Goal: Task Accomplishment & Management: Complete application form

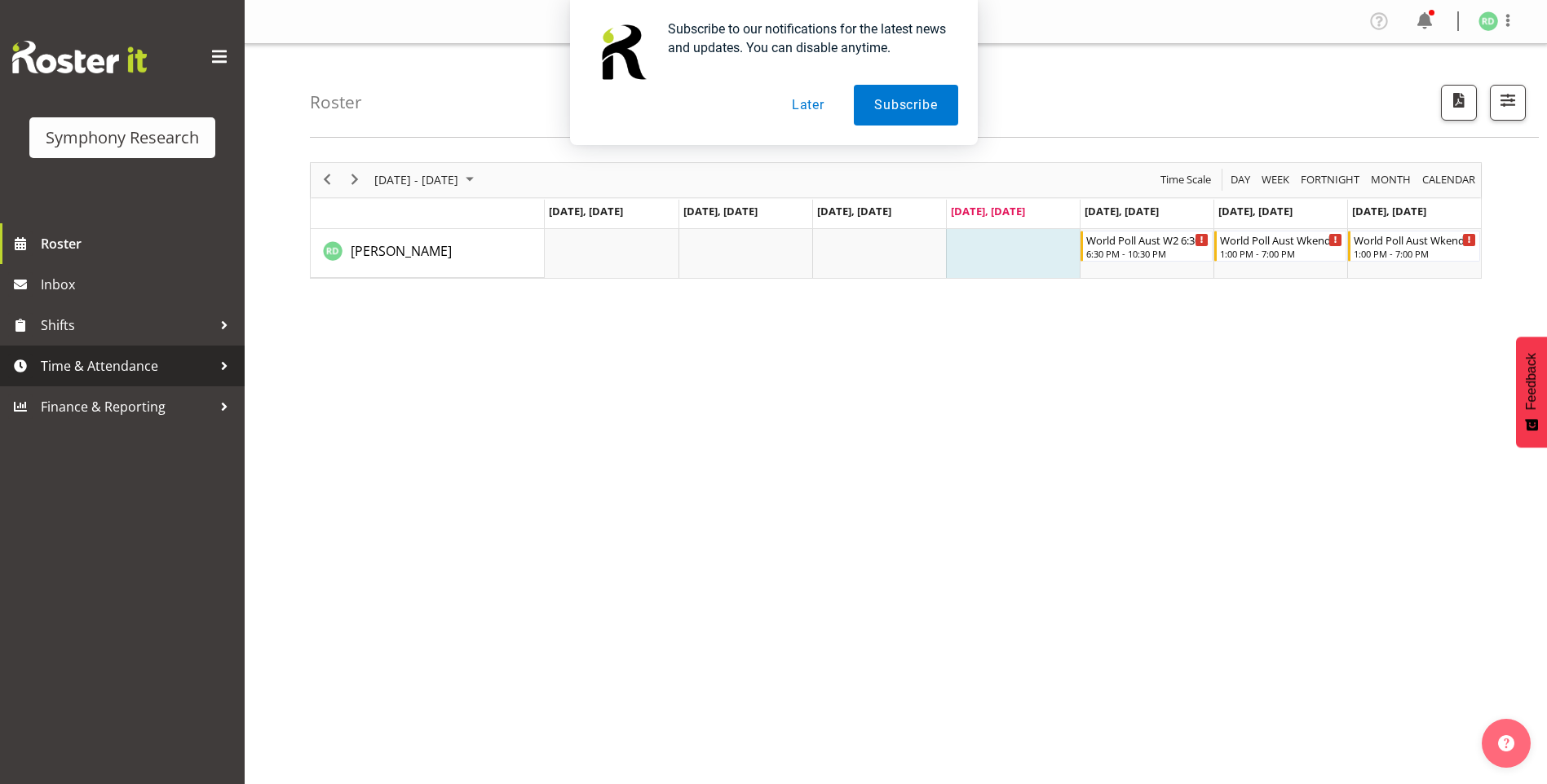
click at [89, 375] on span "Time & Attendance" at bounding box center [126, 366] width 171 height 25
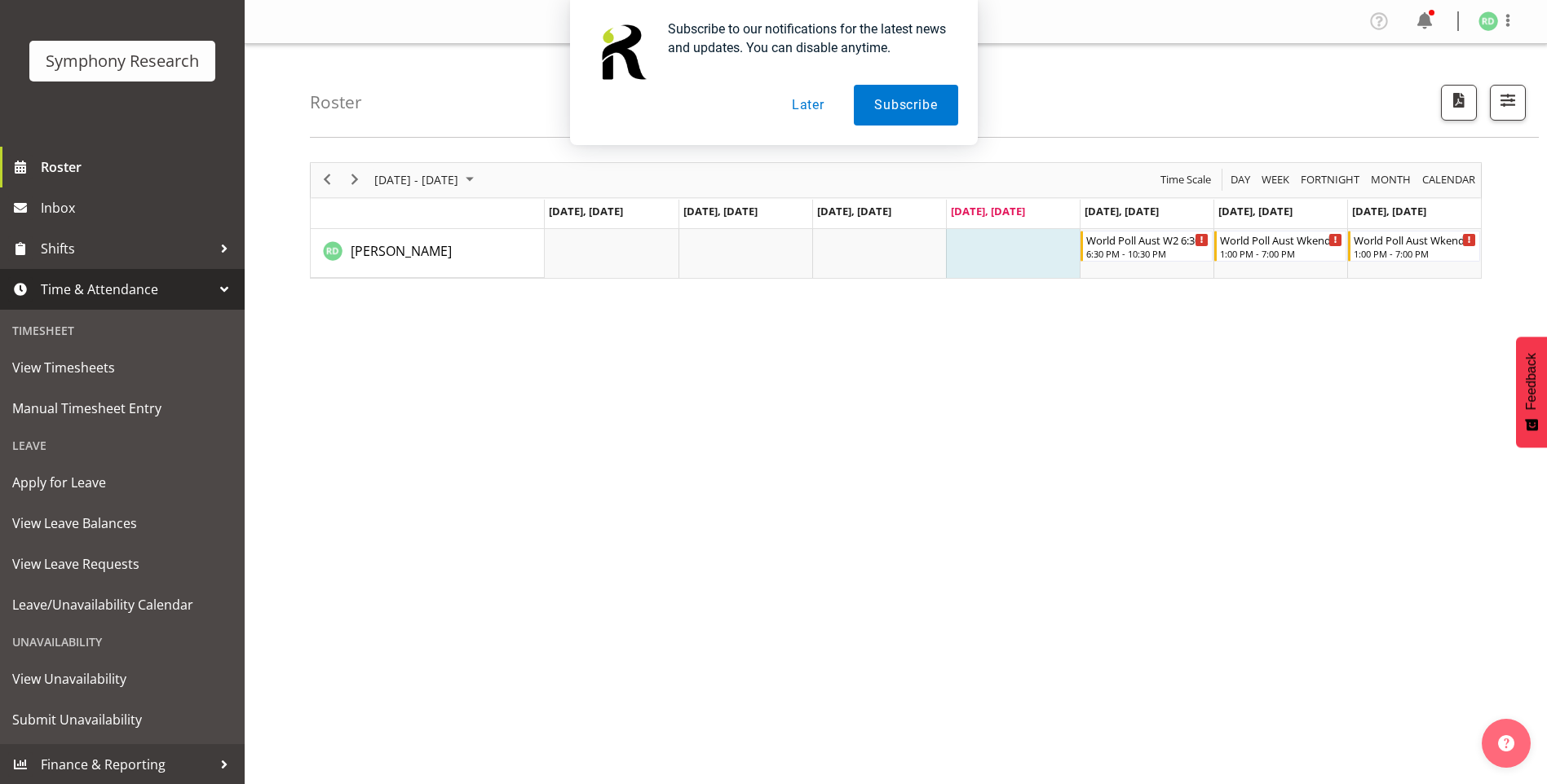
scroll to position [77, 0]
click at [78, 720] on span "Submit Unavailability" at bounding box center [122, 719] width 220 height 25
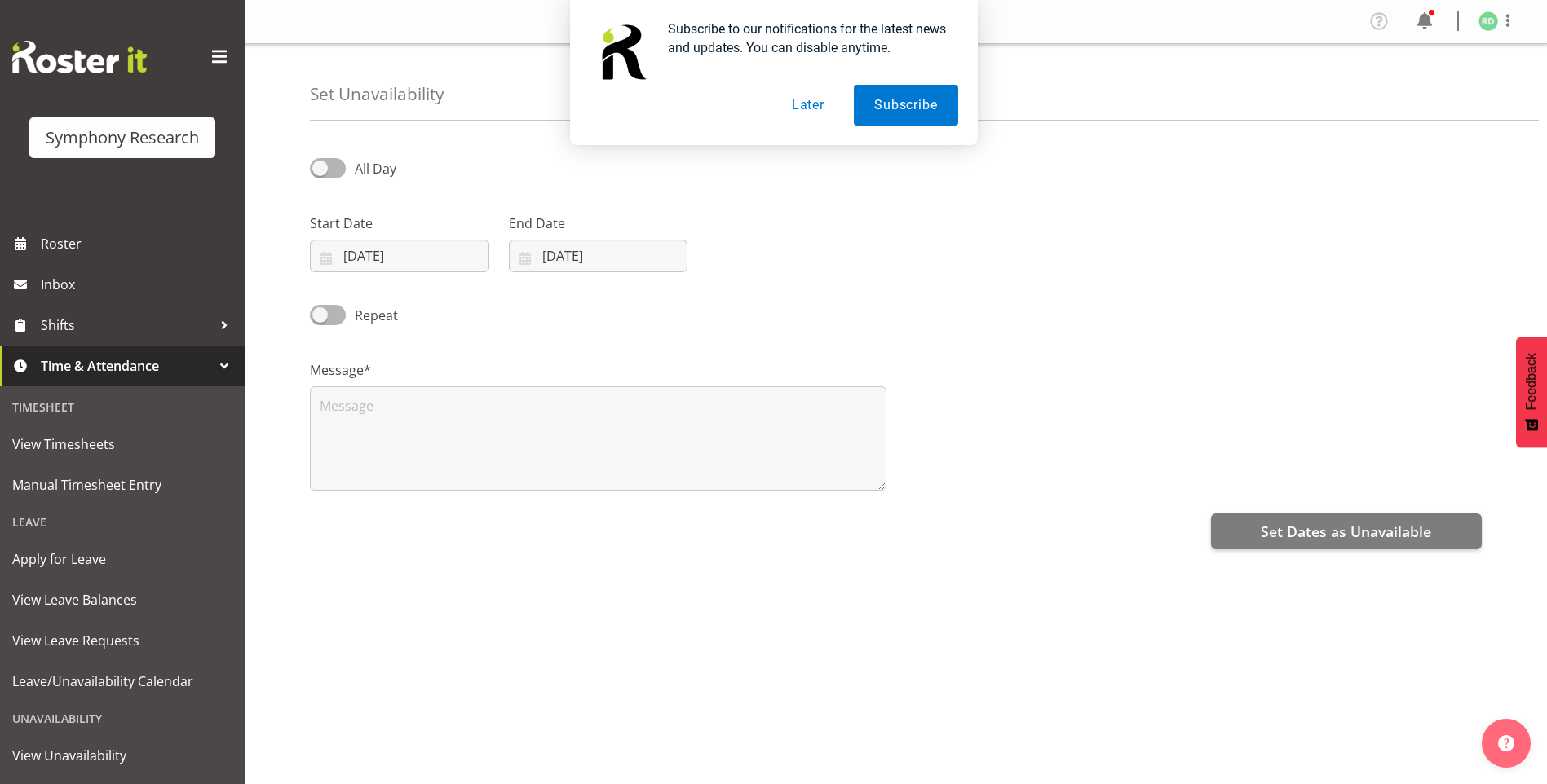
select select "8"
select select "2025"
click at [323, 256] on input "18/09/2025" at bounding box center [400, 256] width 180 height 32
click at [380, 480] on span "22" at bounding box center [374, 481] width 13 height 16
type input "22/09/2025"
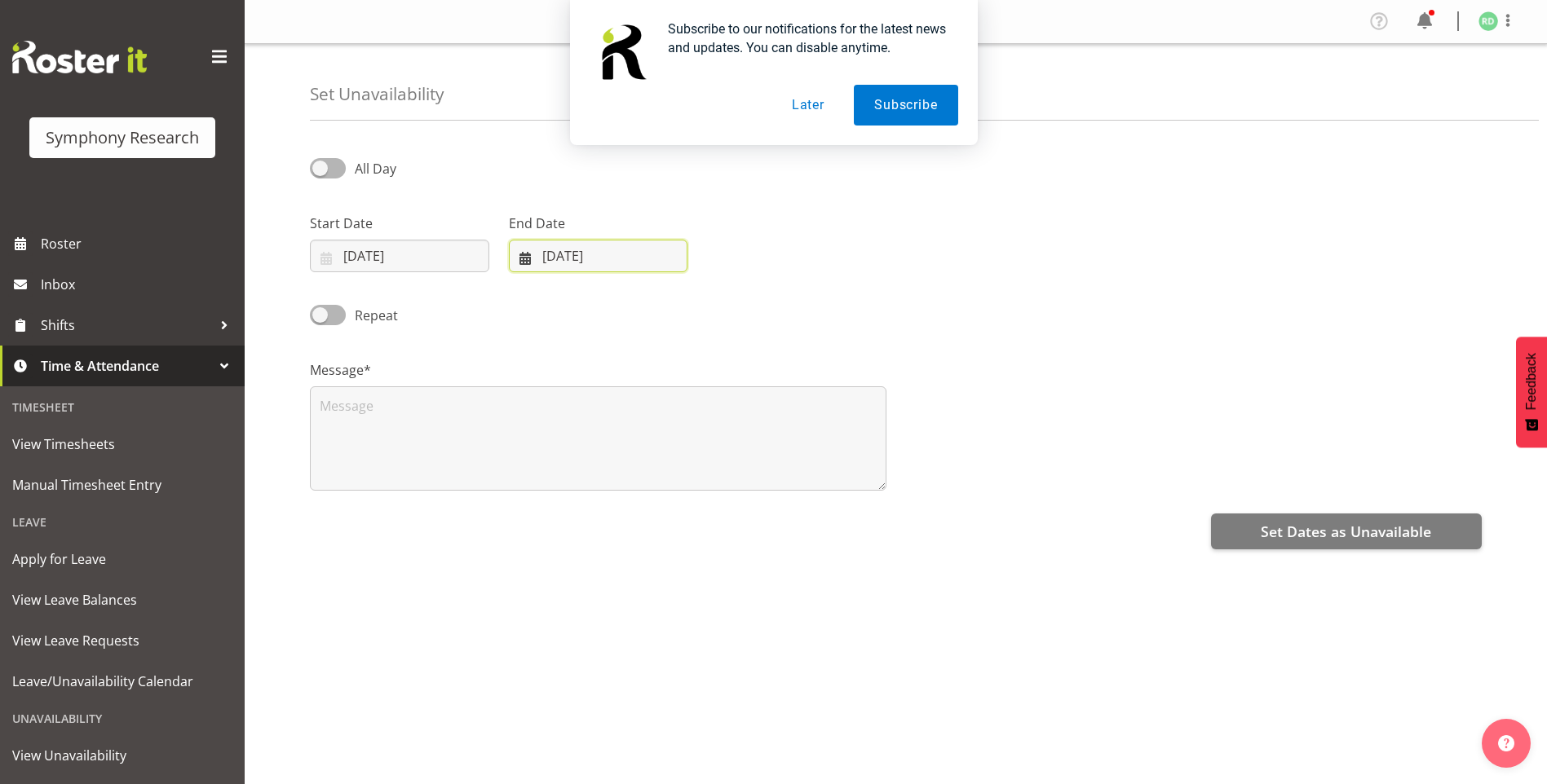
click at [517, 252] on input "18/09/2025" at bounding box center [599, 256] width 180 height 32
click at [706, 493] on link "26" at bounding box center [705, 480] width 32 height 30
type input "26/09/2025"
click at [326, 257] on input "22/09/2025" at bounding box center [400, 256] width 180 height 32
click at [500, 484] on span "26" at bounding box center [506, 481] width 13 height 16
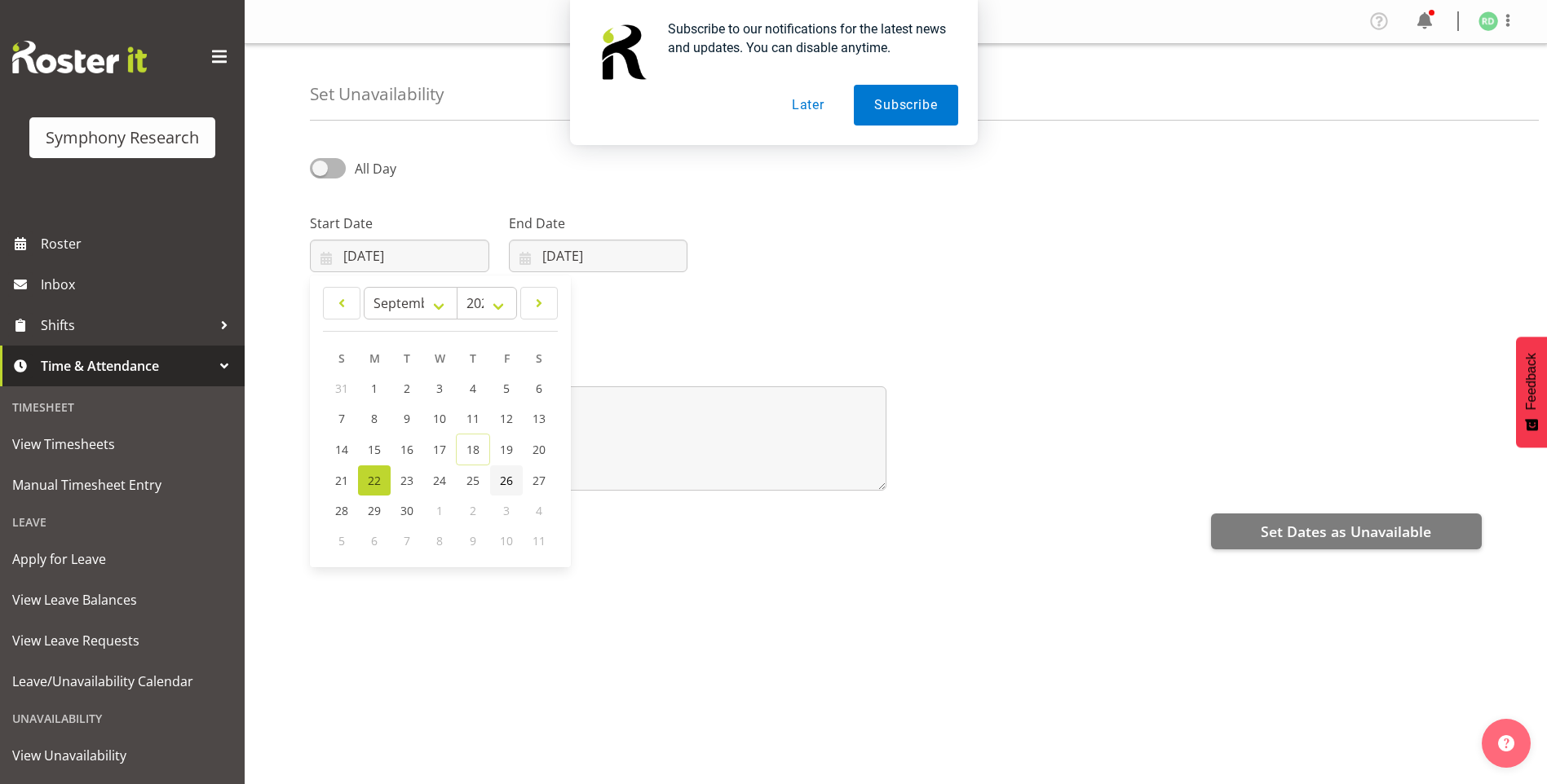
type input "26/09/2025"
click at [526, 254] on input "26/09/2025" at bounding box center [599, 256] width 180 height 32
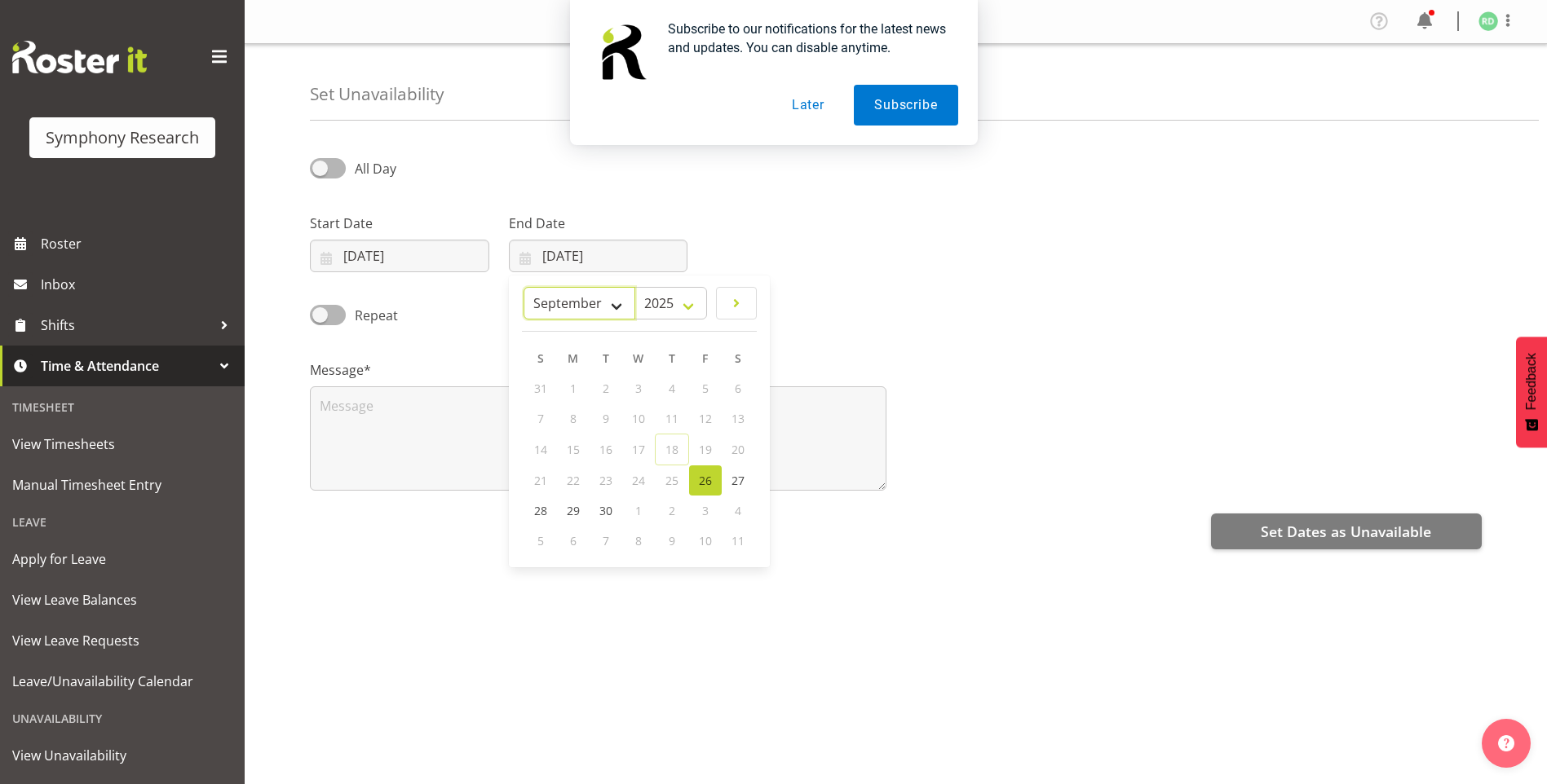
click at [628, 300] on select "January February March April May June July August September October November De…" at bounding box center [578, 303] width 111 height 32
select select "9"
click at [562, 287] on select "January February March April May June July August September October November De…" at bounding box center [578, 303] width 111 height 32
click at [642, 309] on select "January February March April May June July August September October November De…" at bounding box center [609, 303] width 94 height 32
click at [913, 300] on div "Repeat" at bounding box center [895, 309] width 1191 height 55
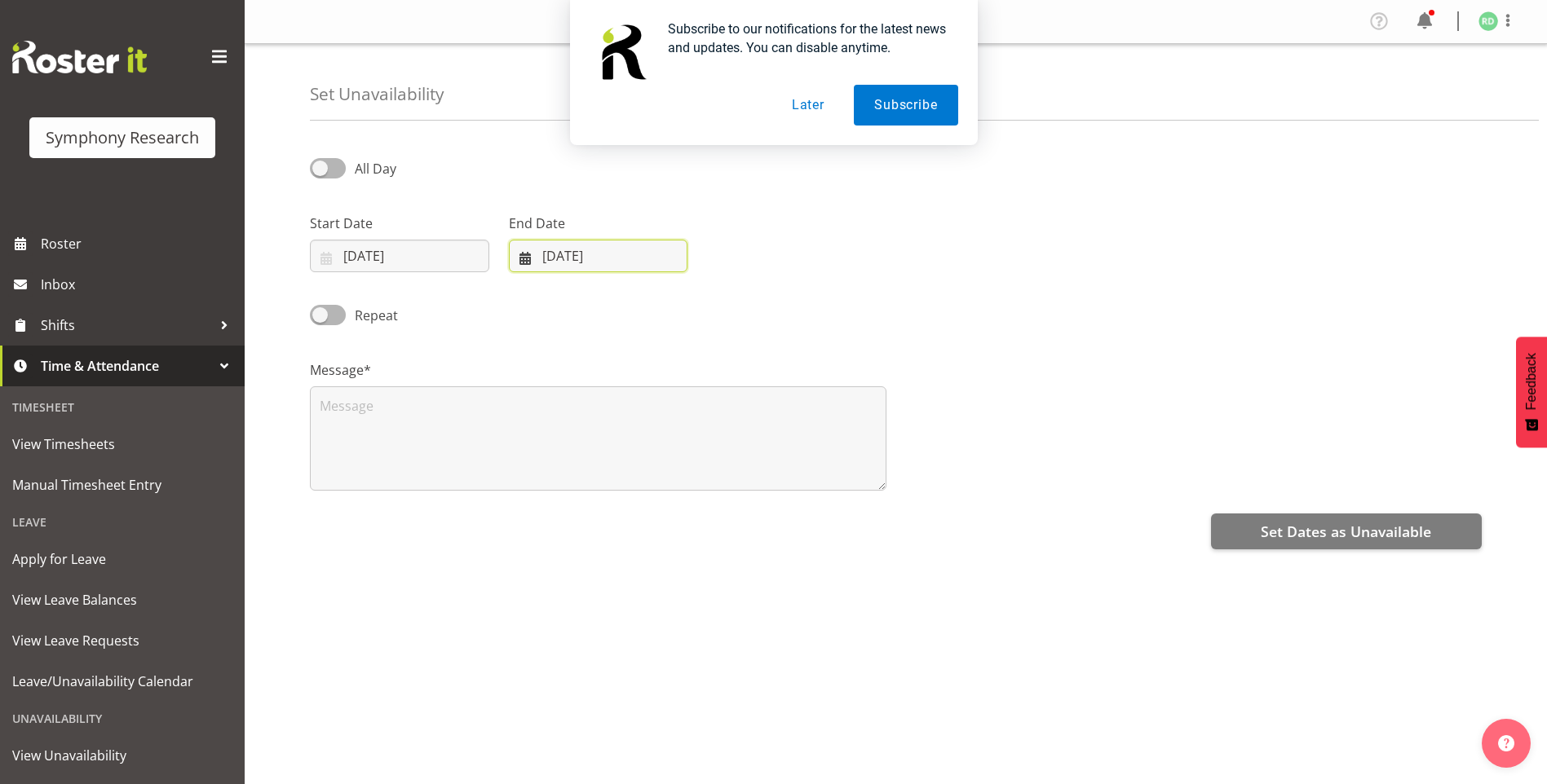
click at [532, 258] on input "26/09/2025" at bounding box center [599, 256] width 180 height 32
click at [543, 416] on span "5" at bounding box center [541, 419] width 6 height 16
type input "05/10/2025"
click at [341, 419] on textarea at bounding box center [599, 438] width 577 height 104
type textarea "u"
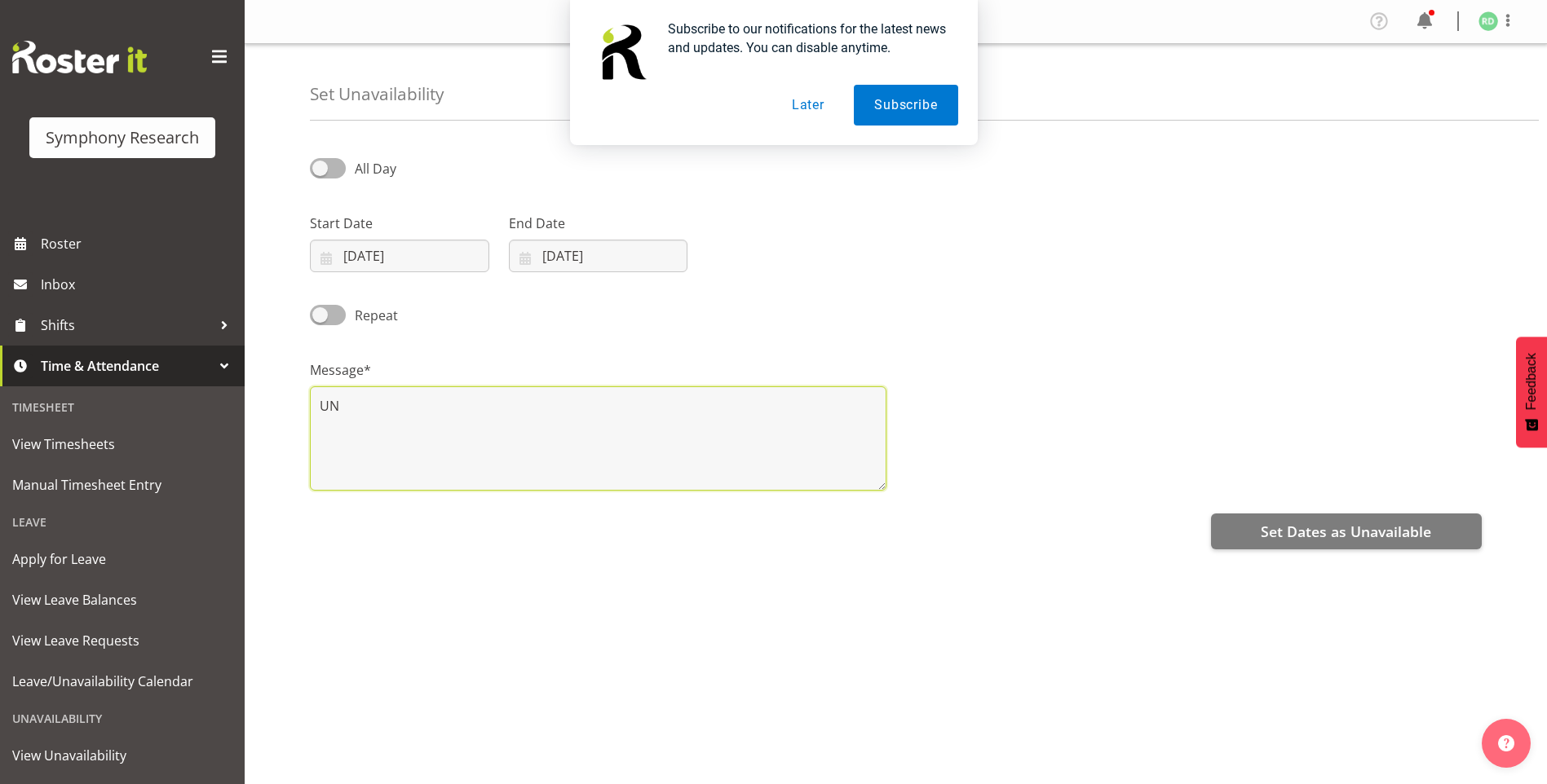
type textarea "U"
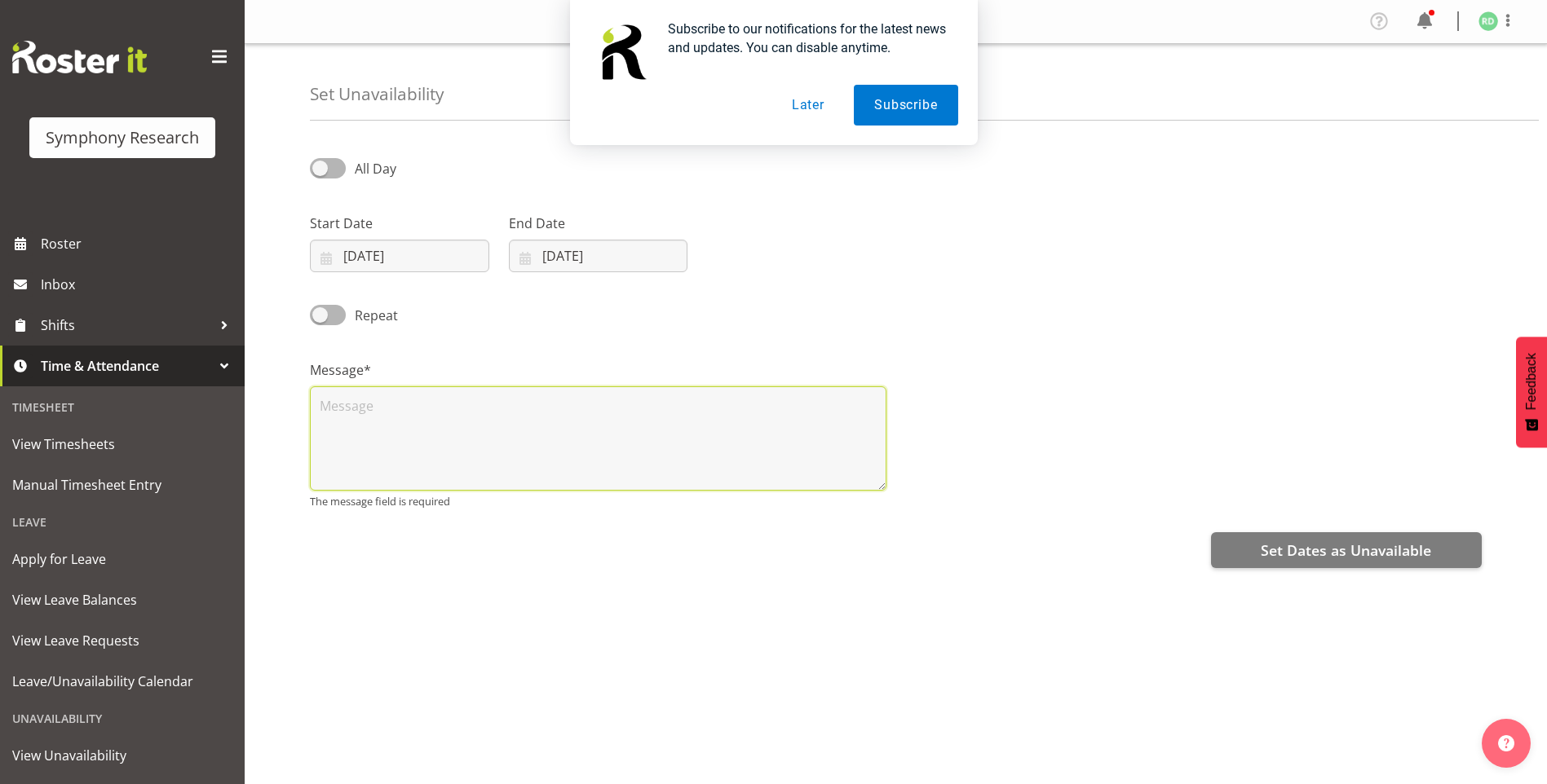
type textarea "N"
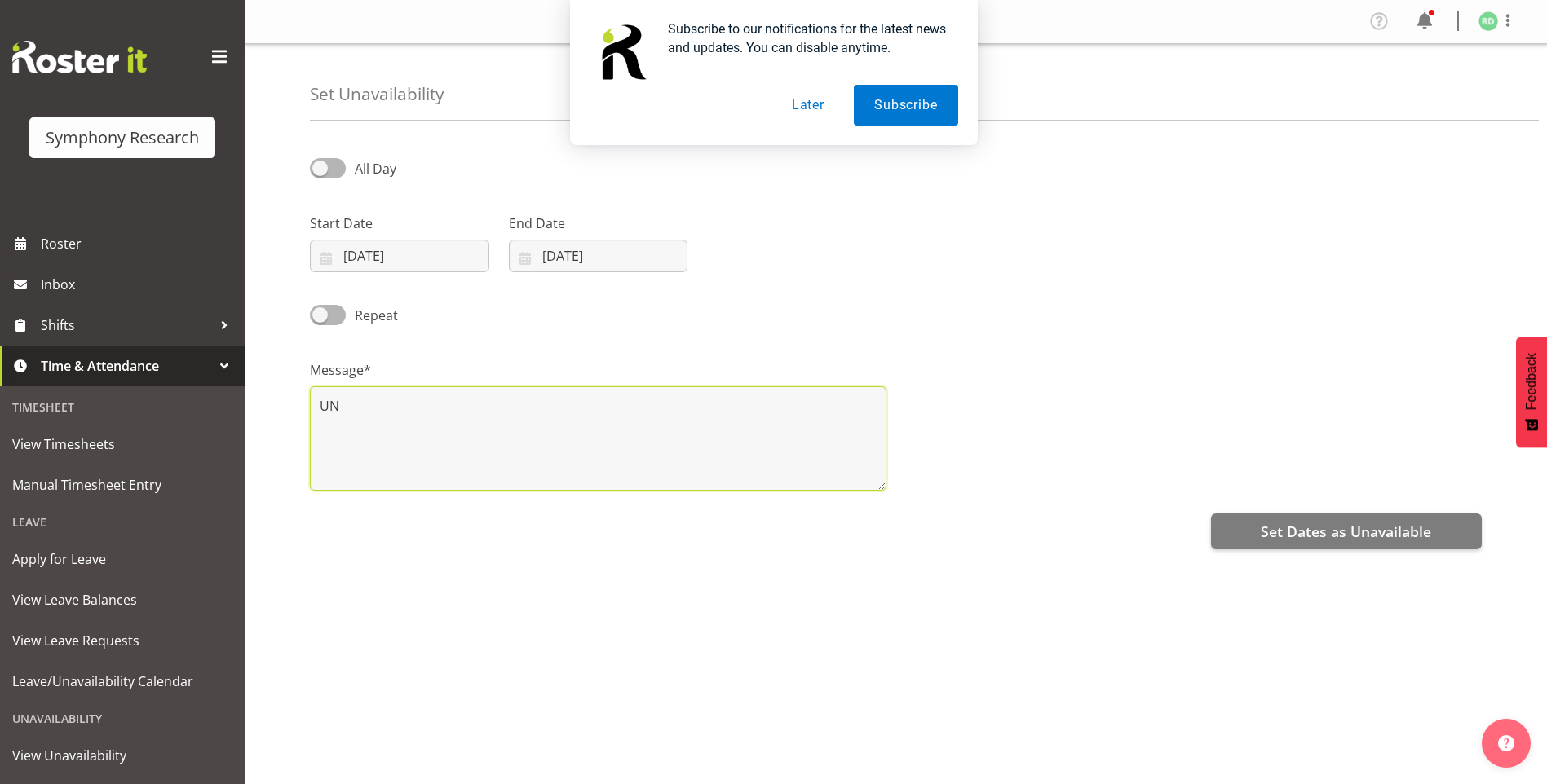
type textarea "U"
type textarea "unavailable"
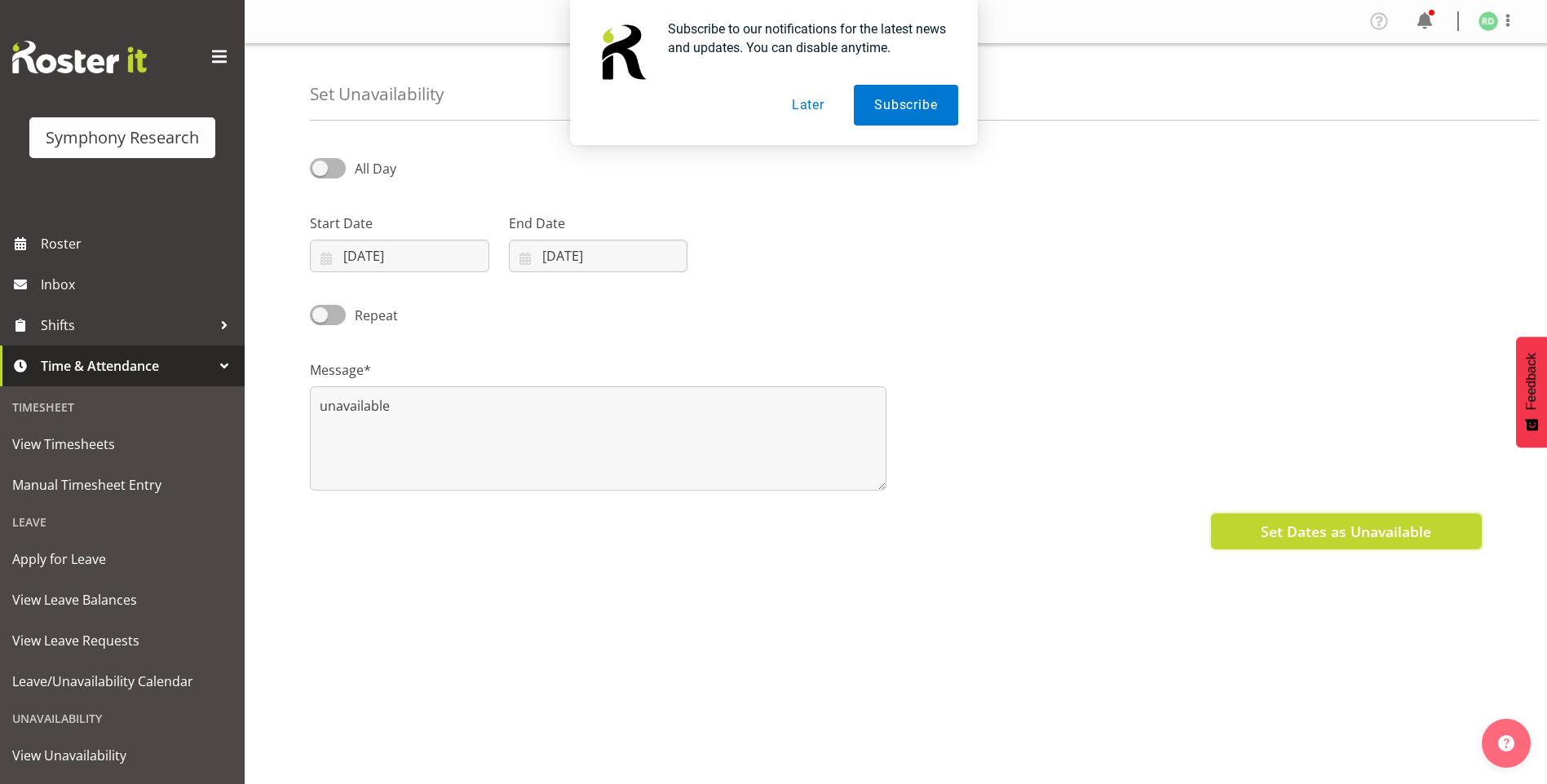
click at [1299, 530] on span "Set Dates as Unavailable" at bounding box center [1346, 532] width 170 height 21
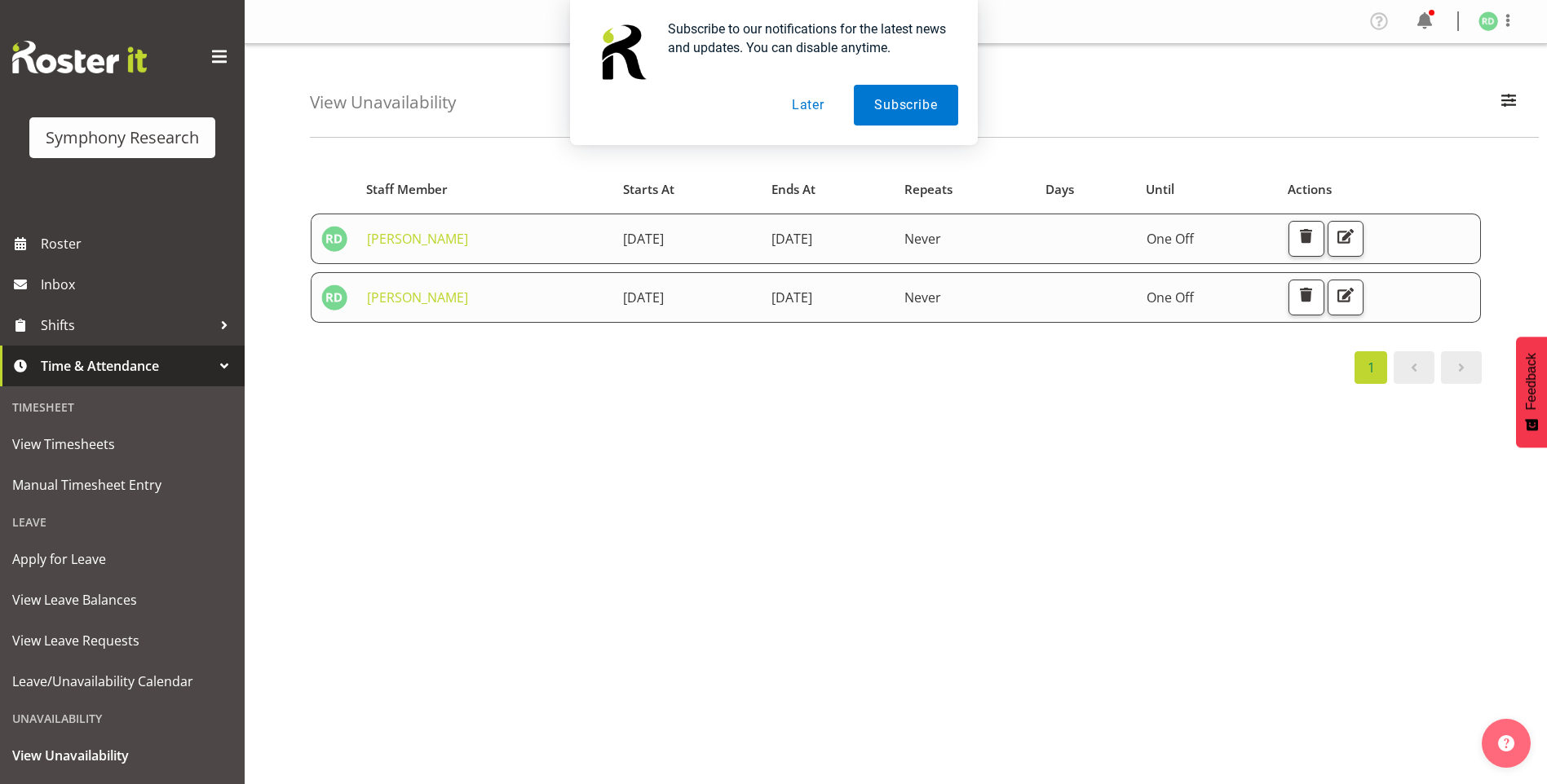
click at [804, 120] on button "Later" at bounding box center [808, 105] width 74 height 41
